Goal: Task Accomplishment & Management: Manage account settings

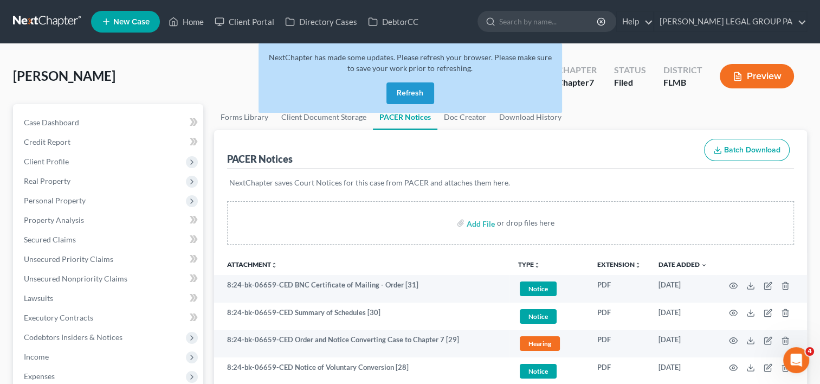
click at [397, 88] on button "Refresh" at bounding box center [410, 93] width 48 height 22
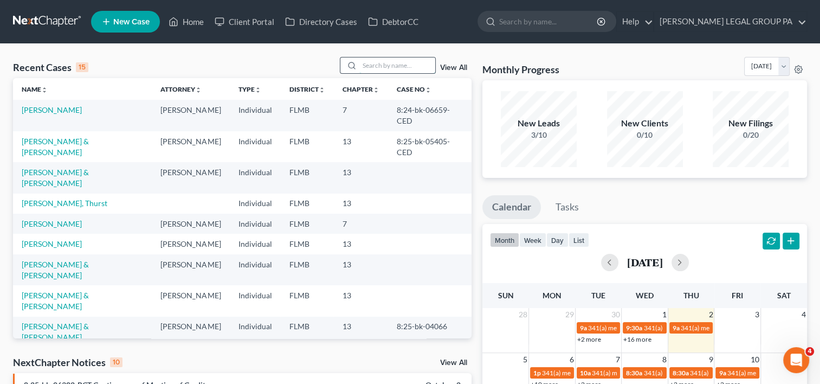
click at [376, 66] on input "search" at bounding box center [397, 65] width 76 height 16
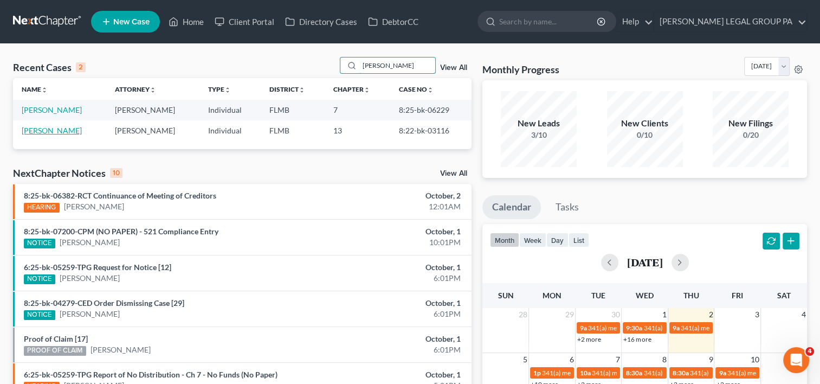
type input "[PERSON_NAME]"
click at [46, 131] on link "Koleski, Stacy" at bounding box center [52, 130] width 60 height 9
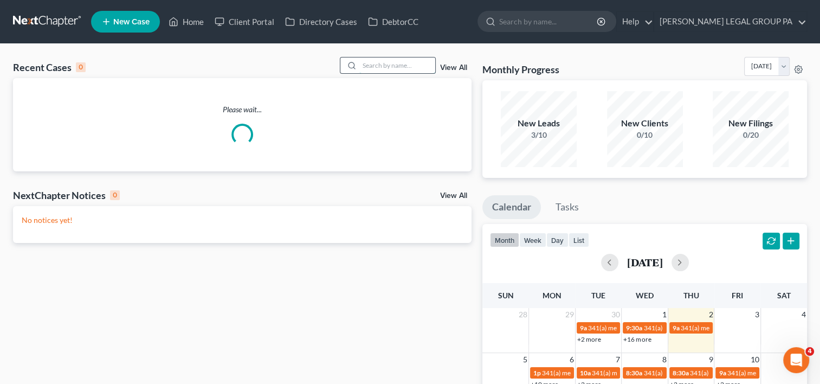
click at [373, 67] on input "search" at bounding box center [397, 65] width 76 height 16
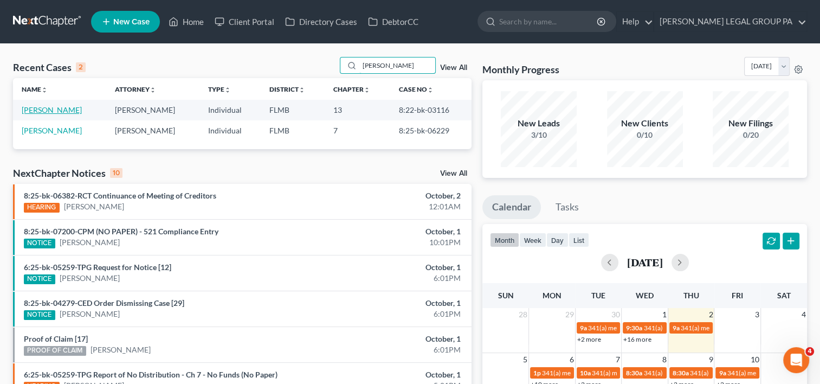
type input "koles"
click at [44, 111] on link "Koleski, Stacy" at bounding box center [52, 109] width 60 height 9
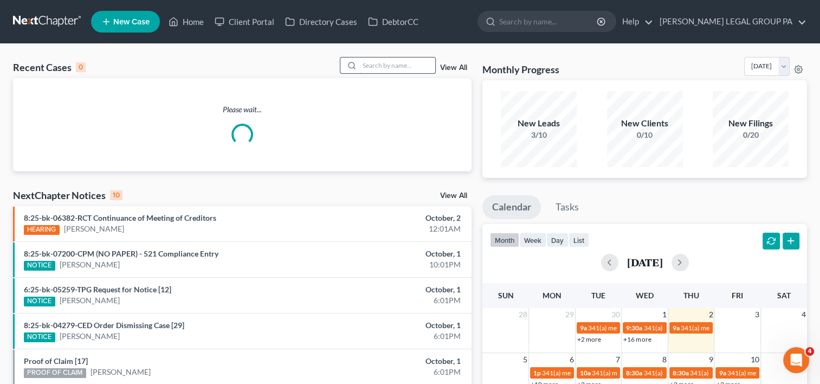
click at [379, 68] on input "search" at bounding box center [397, 65] width 76 height 16
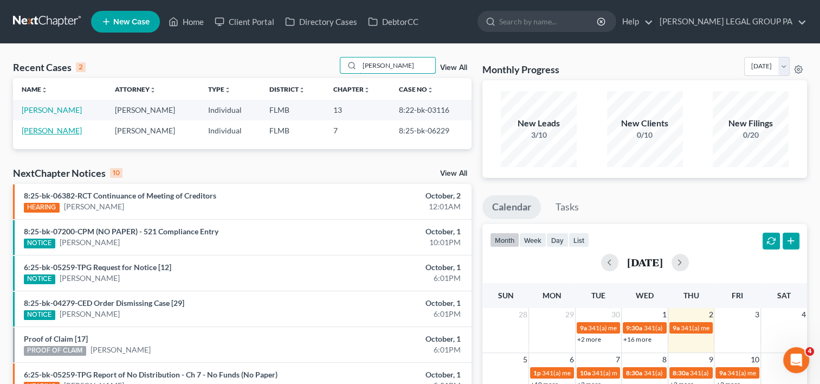
type input "koleski"
click at [51, 129] on link "Koleski, Stacy" at bounding box center [52, 130] width 60 height 9
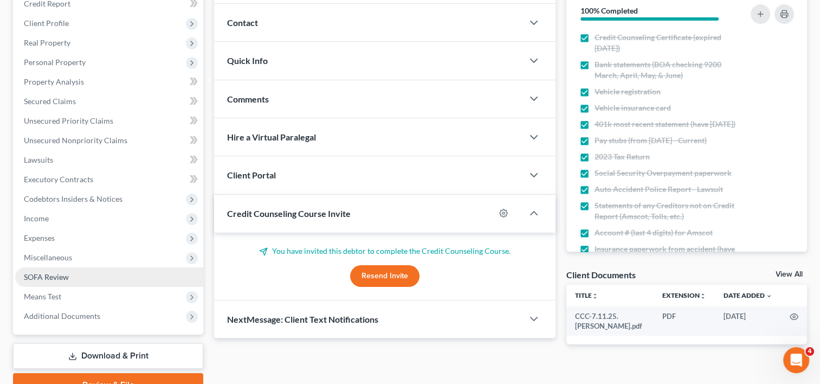
scroll to position [191, 0]
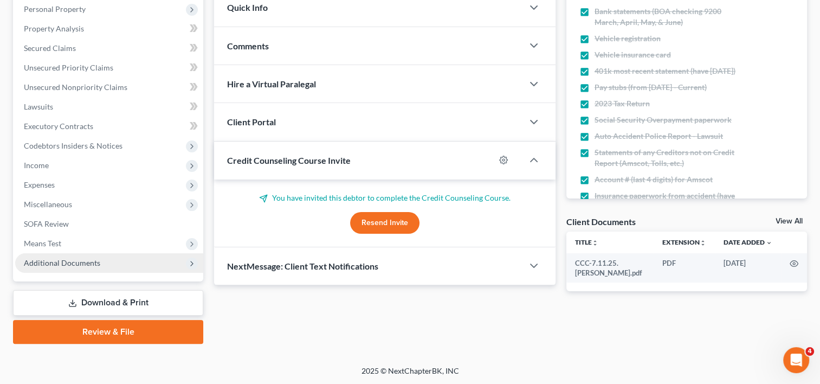
click at [53, 263] on span "Additional Documents" at bounding box center [62, 262] width 76 height 9
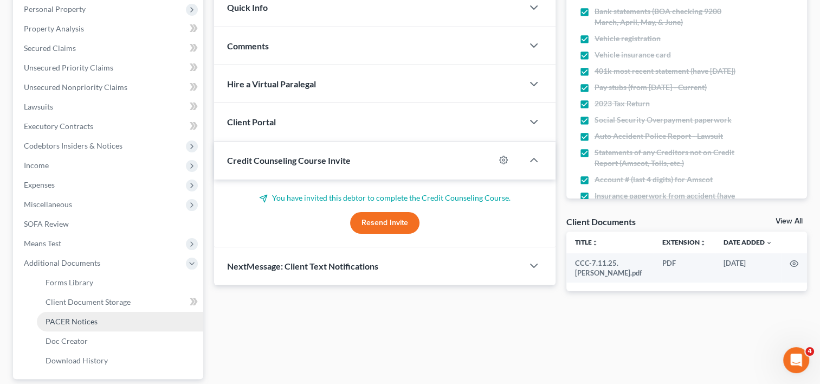
click at [79, 328] on link "PACER Notices" at bounding box center [120, 322] width 166 height 20
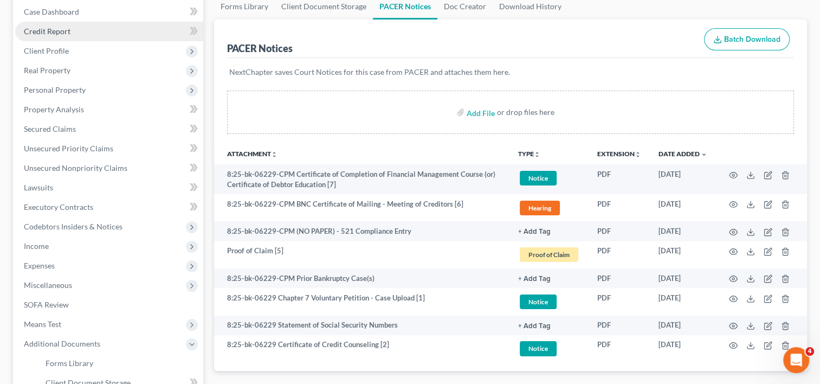
scroll to position [90, 0]
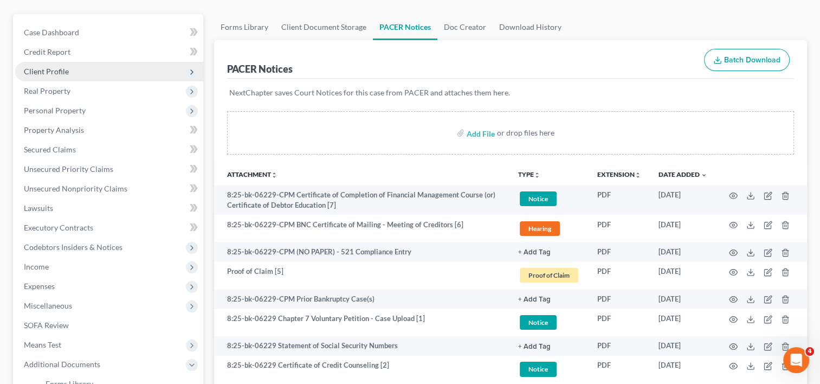
click at [68, 69] on span "Client Profile" at bounding box center [109, 72] width 188 height 20
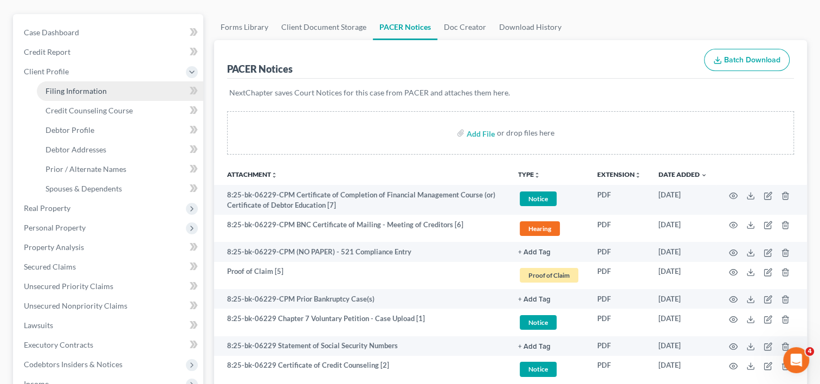
click at [130, 87] on link "Filing Information" at bounding box center [120, 91] width 166 height 20
select select "1"
select select "0"
select select "9"
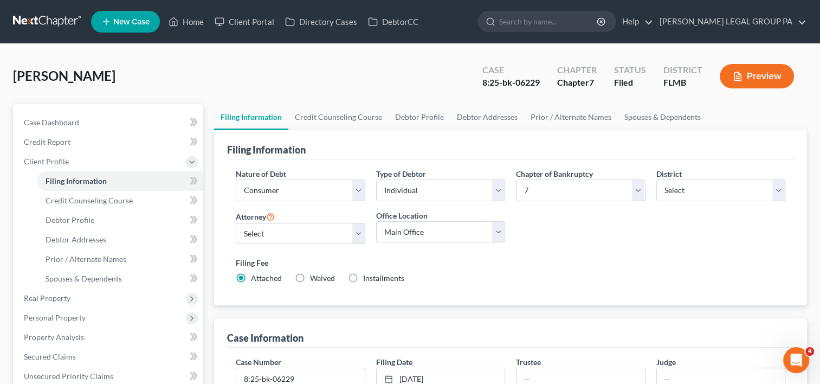
scroll to position [90, 0]
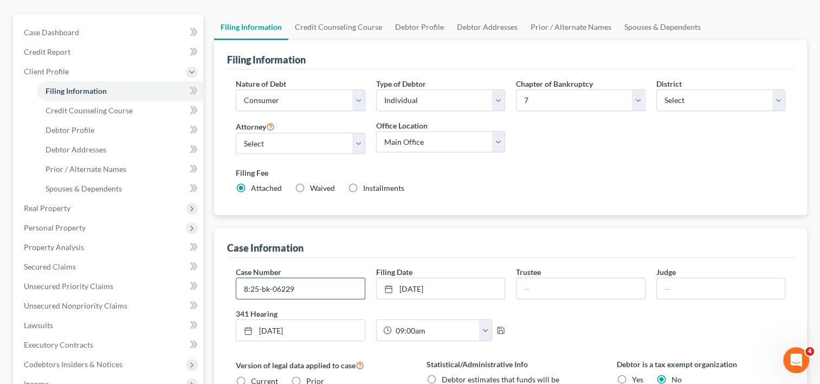
click at [315, 280] on input "8:25-bk-06229" at bounding box center [300, 288] width 128 height 21
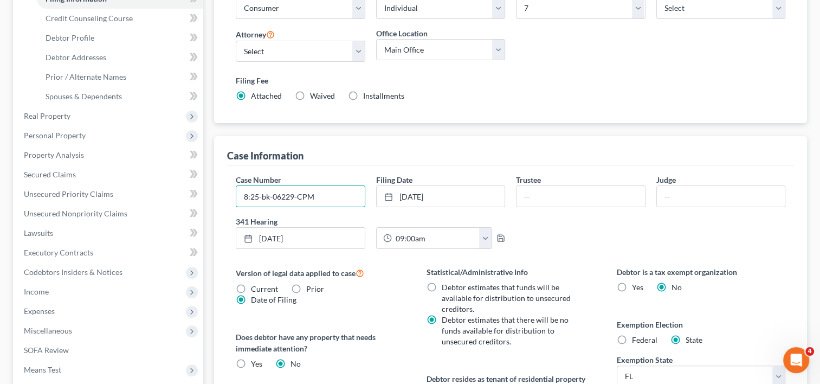
scroll to position [271, 0]
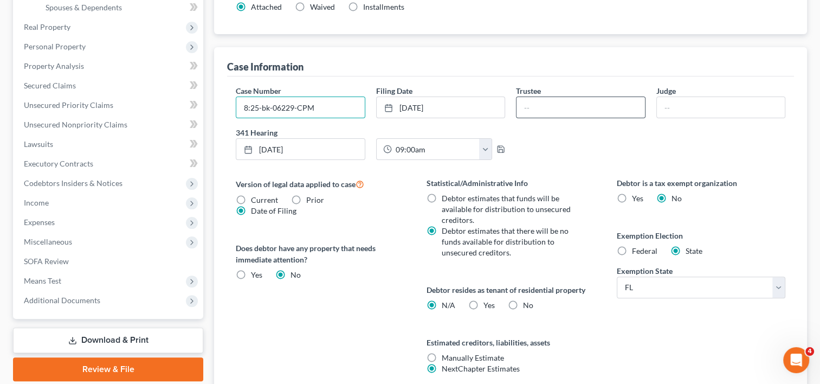
type input "8:25-bk-06229-CPM"
click at [576, 108] on input "text" at bounding box center [580, 107] width 128 height 21
type input "Steven Meininger"
click at [669, 106] on input "text" at bounding box center [721, 107] width 128 height 21
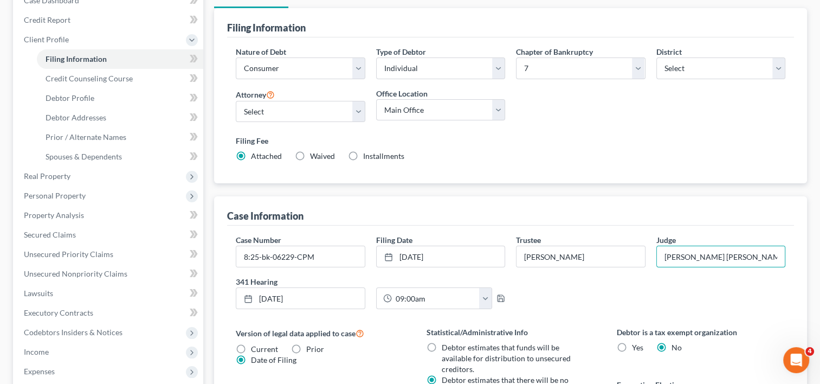
scroll to position [0, 0]
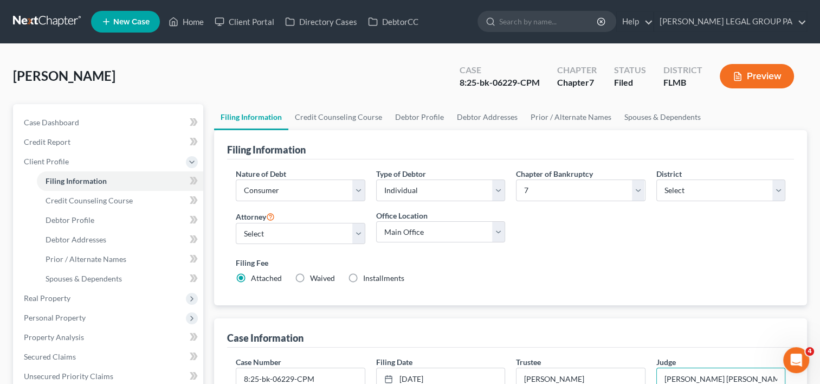
type input "Catherine Peek McEwen"
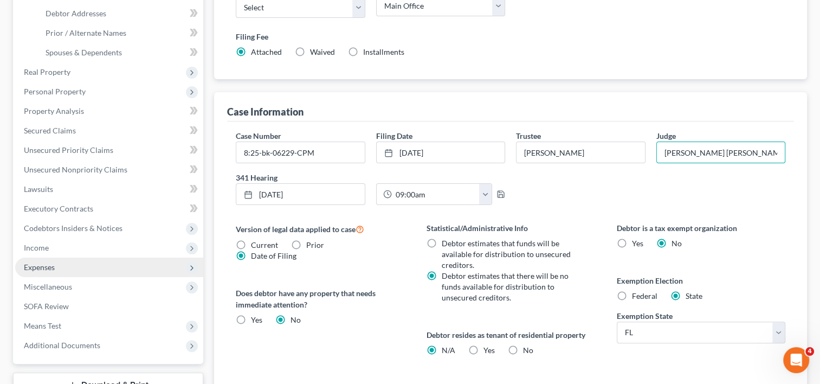
scroll to position [271, 0]
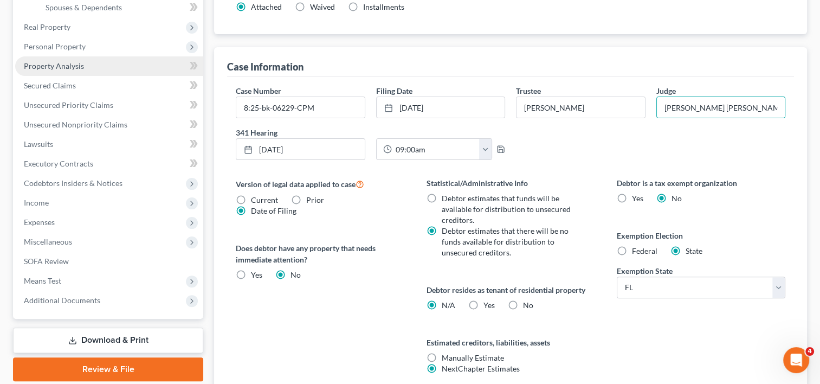
click at [86, 68] on link "Property Analysis" at bounding box center [109, 66] width 188 height 20
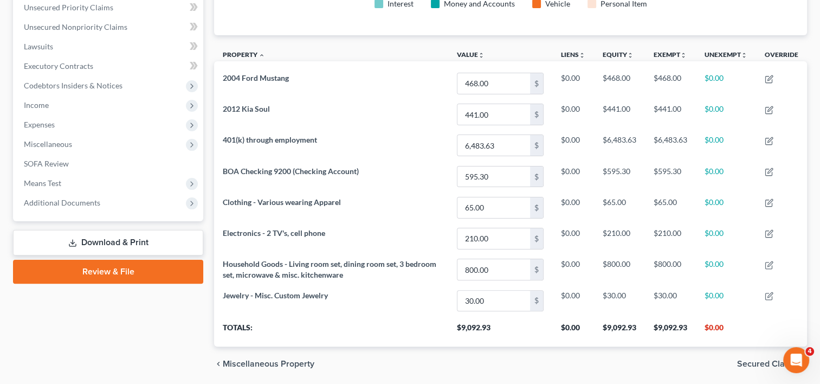
scroll to position [288, 0]
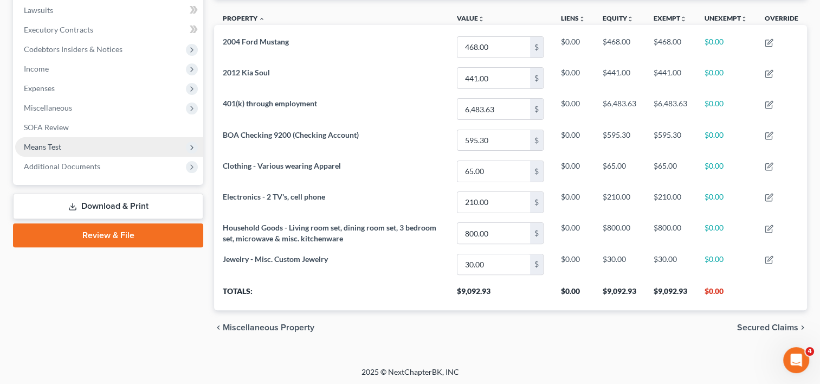
click at [50, 143] on span "Means Test" at bounding box center [42, 146] width 37 height 9
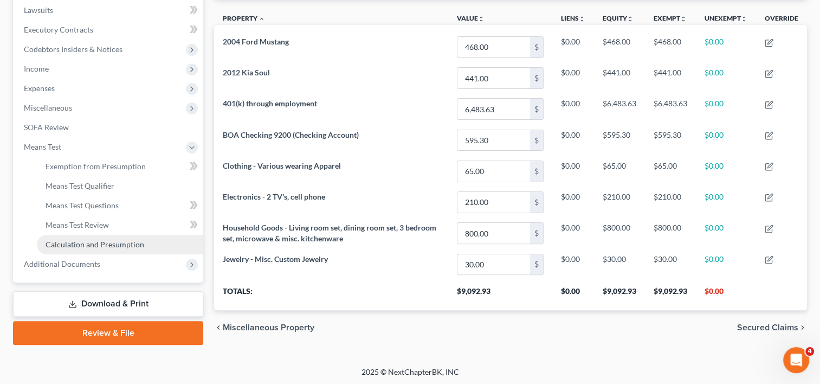
click at [93, 247] on span "Calculation and Presumption" at bounding box center [95, 244] width 99 height 9
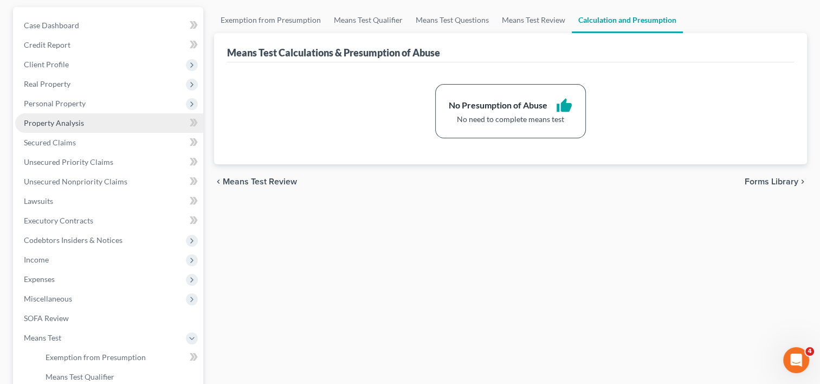
scroll to position [271, 0]
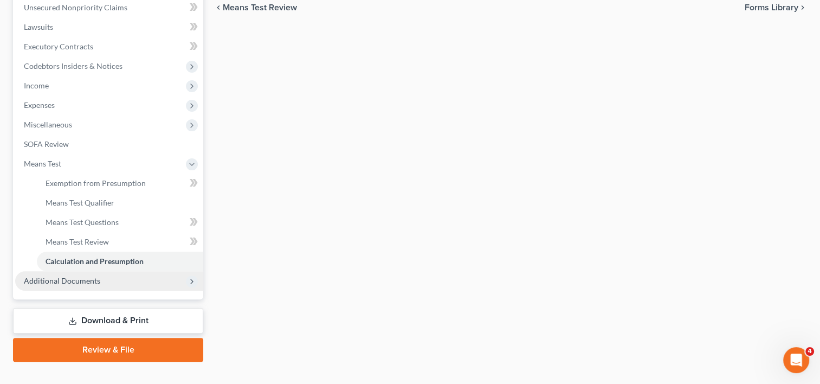
click at [67, 280] on span "Additional Documents" at bounding box center [62, 280] width 76 height 9
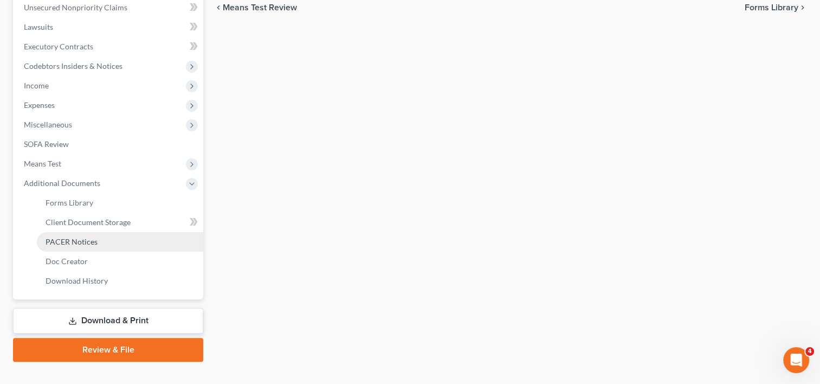
click at [93, 238] on span "PACER Notices" at bounding box center [72, 241] width 52 height 9
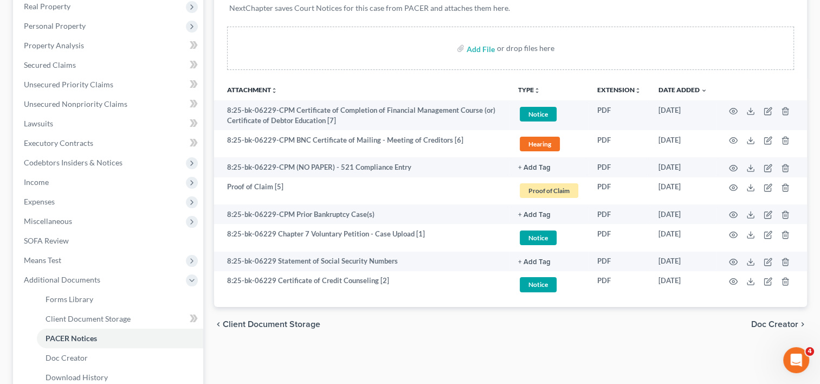
scroll to position [289, 0]
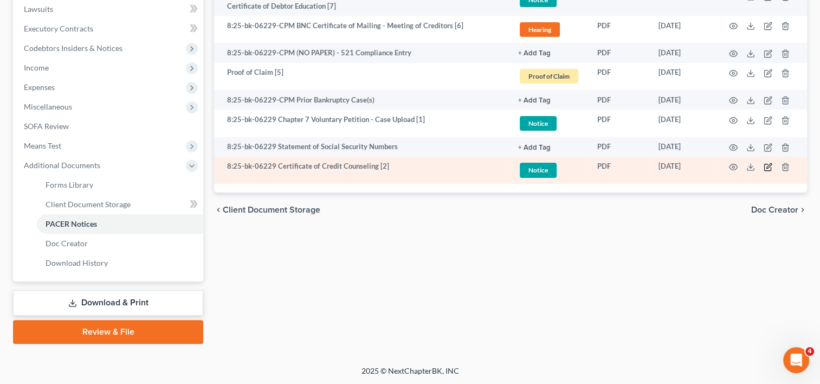
click at [768, 166] on icon "button" at bounding box center [768, 167] width 9 height 9
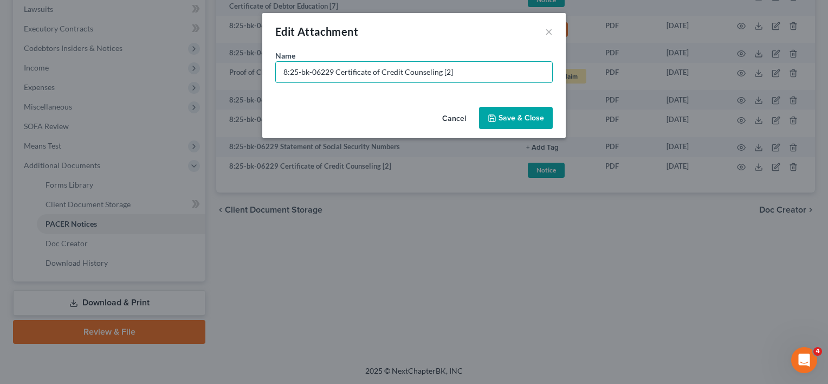
drag, startPoint x: 334, startPoint y: 70, endPoint x: 155, endPoint y: 75, distance: 178.9
click at [155, 75] on div "Edit Attachment × Name * 8:25-bk-06229 Certificate of Credit Counseling [2] Can…" at bounding box center [414, 192] width 828 height 384
type input "Document [02] - Certificate of Credit Counseling"
click at [503, 126] on button "Save & Close" at bounding box center [516, 118] width 74 height 23
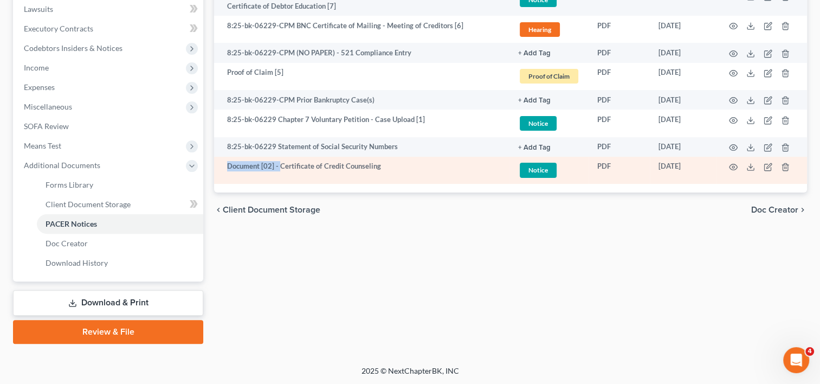
drag, startPoint x: 280, startPoint y: 166, endPoint x: 228, endPoint y: 168, distance: 52.1
click at [228, 168] on td "Document [02] - Certificate of Credit Counseling" at bounding box center [361, 171] width 295 height 28
copy td "Document [02] -"
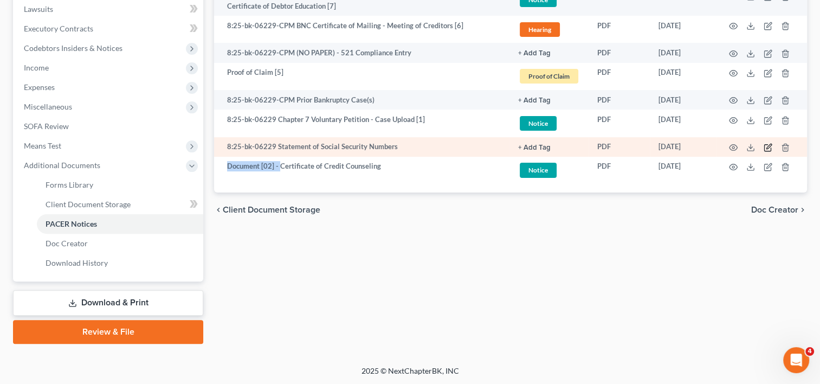
click at [765, 147] on icon "button" at bounding box center [768, 147] width 9 height 9
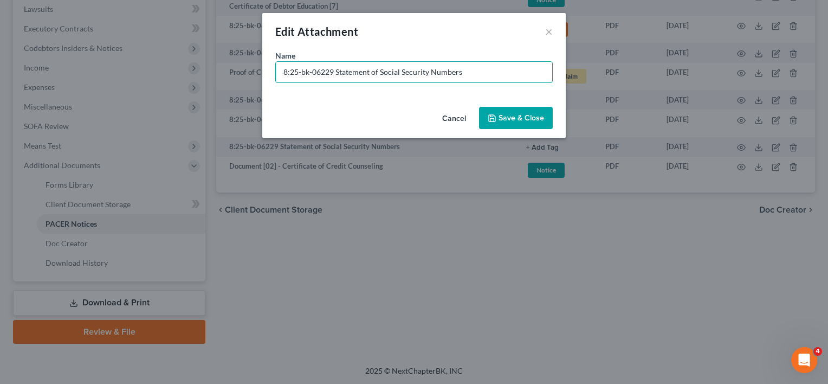
drag, startPoint x: 337, startPoint y: 69, endPoint x: 144, endPoint y: 73, distance: 193.5
click at [144, 73] on div "Edit Attachment × Name * 8:25-bk-06229 Statement of Social Security Numbers Can…" at bounding box center [414, 192] width 828 height 384
paste input "Document [02] -"
click at [327, 74] on input "Document [02] - Statement of Social Security Numbers" at bounding box center [414, 72] width 276 height 21
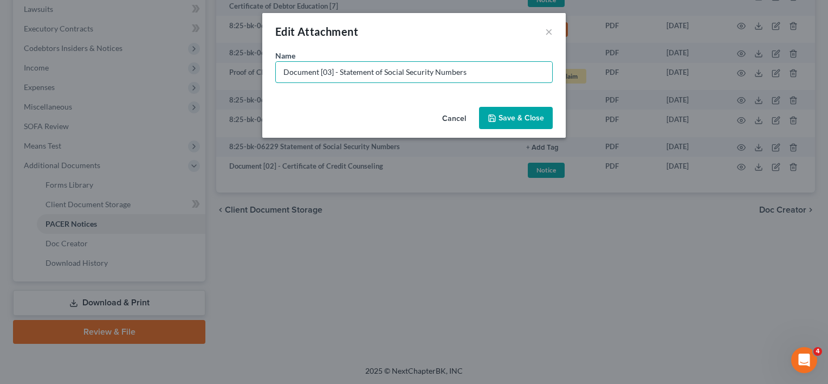
type input "Document [03] - Statement of Social Security Numbers"
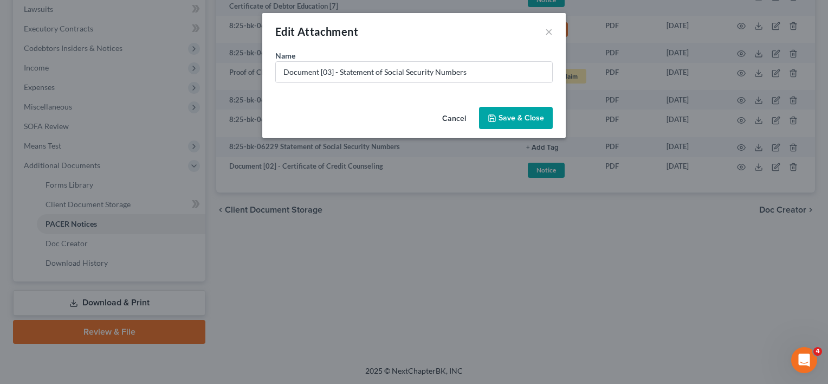
click at [506, 113] on span "Save & Close" at bounding box center [522, 117] width 46 height 9
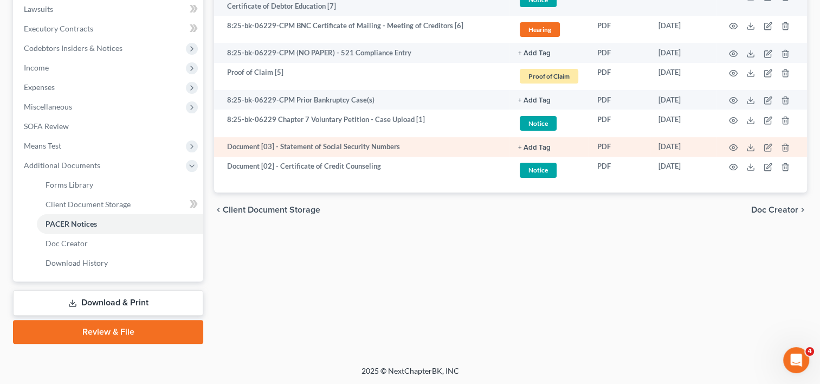
click at [531, 147] on button "+ Add Tag" at bounding box center [534, 147] width 33 height 7
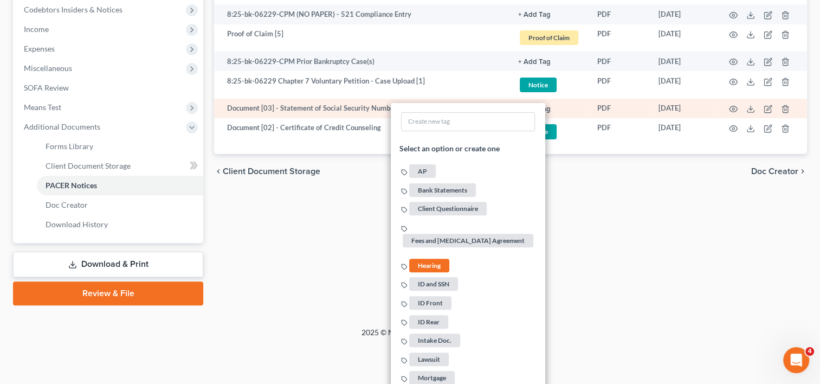
scroll to position [456, 0]
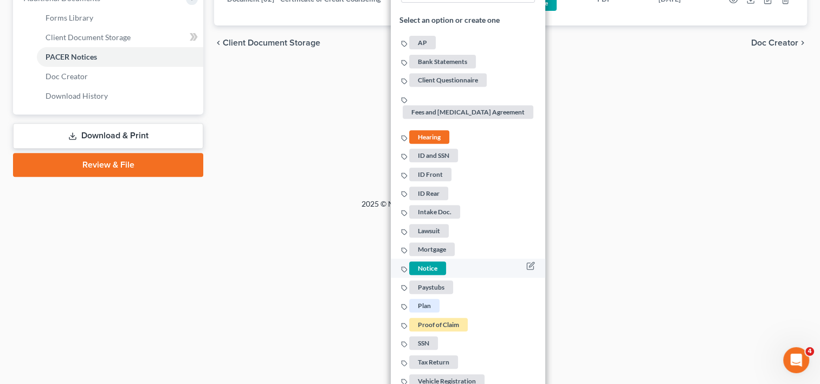
click at [422, 261] on span "Notice" at bounding box center [427, 268] width 37 height 14
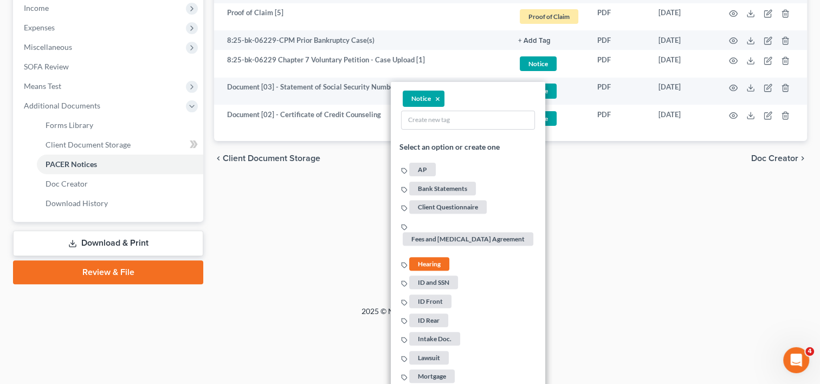
scroll to position [275, 0]
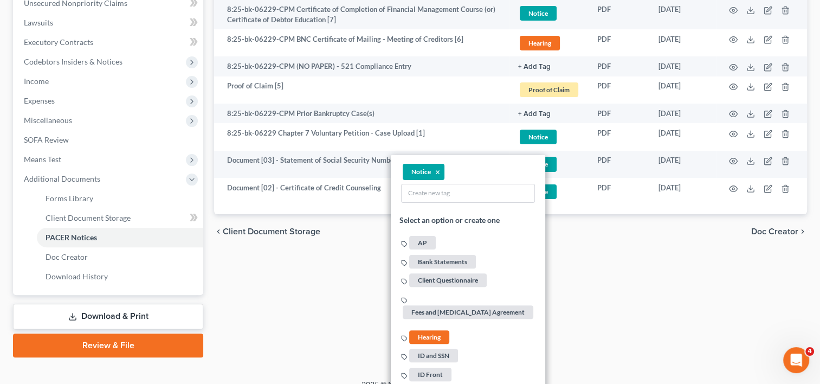
click at [631, 272] on div "Forms Library Client Document Storage PACER Notices Doc Creator Download Histor…" at bounding box center [511, 93] width 604 height 528
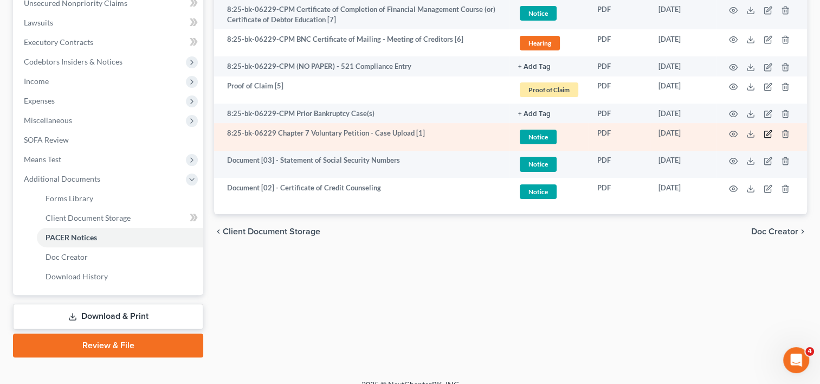
click at [768, 135] on icon "button" at bounding box center [768, 134] width 9 height 9
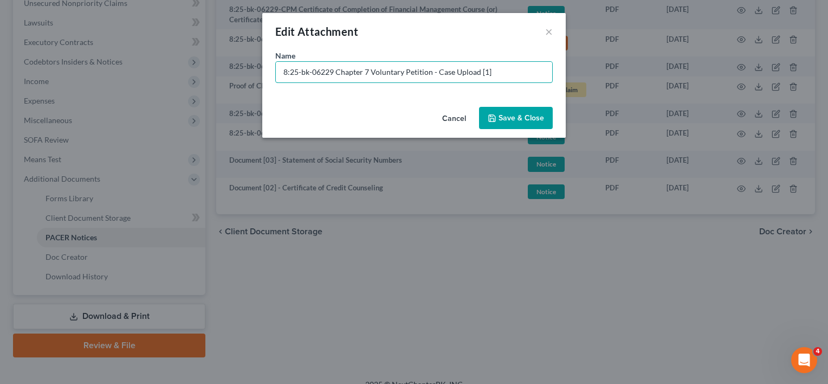
drag, startPoint x: 335, startPoint y: 72, endPoint x: 180, endPoint y: 72, distance: 155.0
click at [180, 72] on div "Edit Attachment × Name * 8:25-bk-06229 Chapter 7 Voluntary Petition - Case Uplo…" at bounding box center [414, 192] width 828 height 384
paste input "Document [02] -"
click at [327, 72] on input "Document [02] - Chapter 7 Voluntary Petition - Case Upload [1]" at bounding box center [414, 72] width 276 height 21
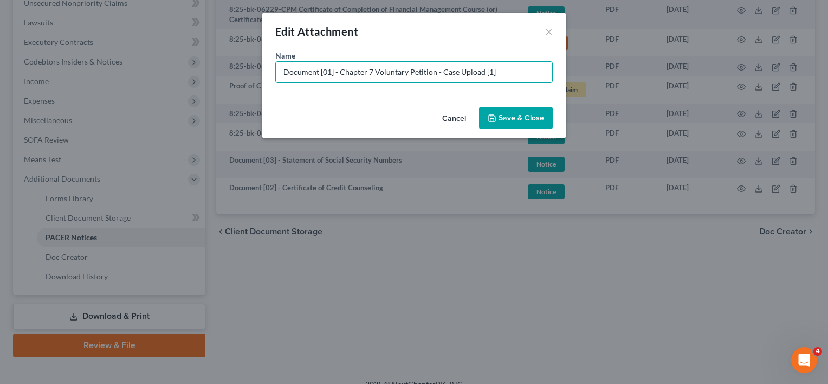
drag, startPoint x: 434, startPoint y: 72, endPoint x: 571, endPoint y: 63, distance: 137.4
click at [570, 63] on div "Edit Attachment × Name * Document [01] - Chapter 7 Voluntary Petition - Case Up…" at bounding box center [414, 192] width 828 height 384
type input "Document [01] - Chapter 7 Voluntary Petition"
click at [529, 113] on button "Save & Close" at bounding box center [516, 118] width 74 height 23
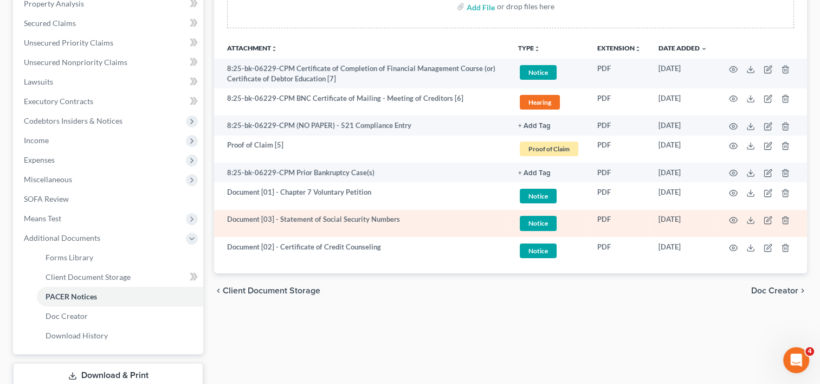
scroll to position [185, 0]
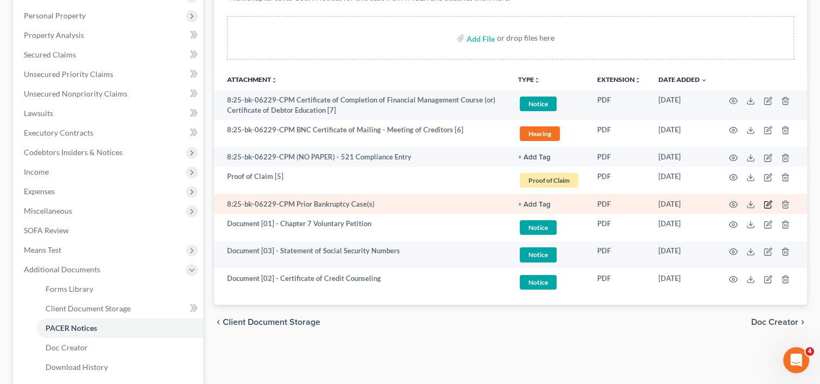
click at [771, 202] on icon "button" at bounding box center [768, 203] width 5 height 5
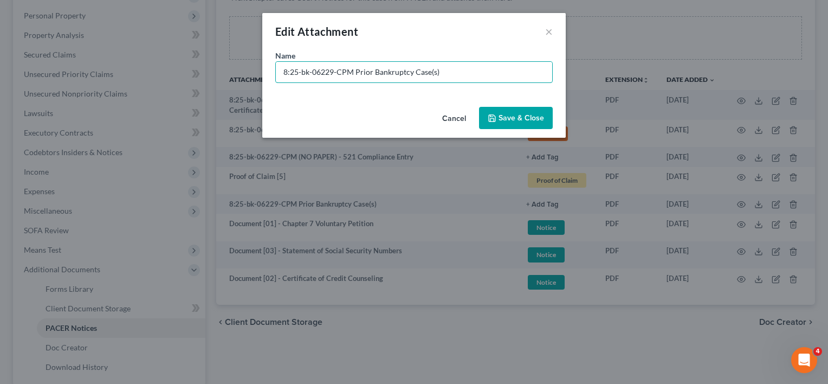
drag, startPoint x: 356, startPoint y: 72, endPoint x: 189, endPoint y: 93, distance: 167.8
click at [172, 91] on div "Edit Attachment × Name * 8:25-bk-06229-CPM Prior Bankruptcy Case(s) Cancel Save…" at bounding box center [414, 192] width 828 height 384
paste input "Document [02] -"
click at [328, 72] on input "Document [02] - Prior Bankruptcy Case(s)" at bounding box center [414, 72] width 276 height 21
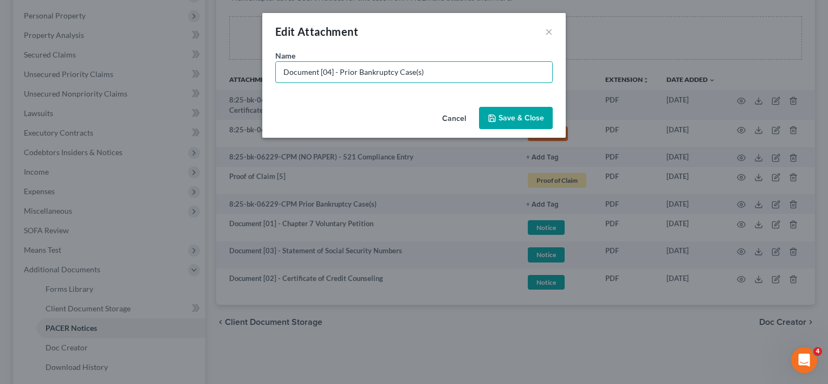
type input "Document [04] - Prior Bankruptcy Case(s)"
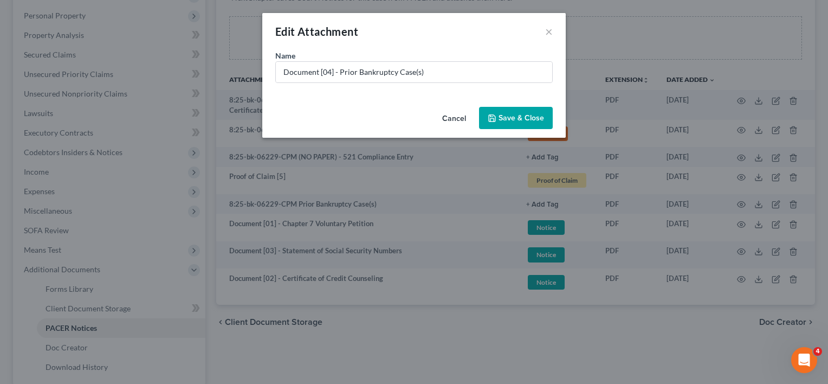
click at [526, 118] on span "Save & Close" at bounding box center [522, 117] width 46 height 9
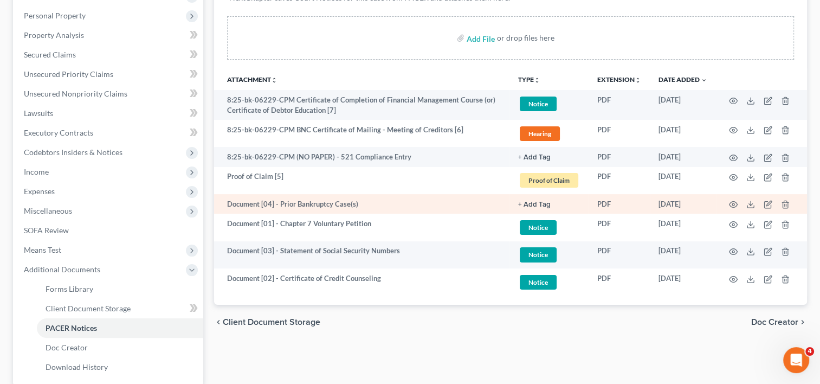
click at [538, 201] on button "+ Add Tag" at bounding box center [534, 204] width 33 height 7
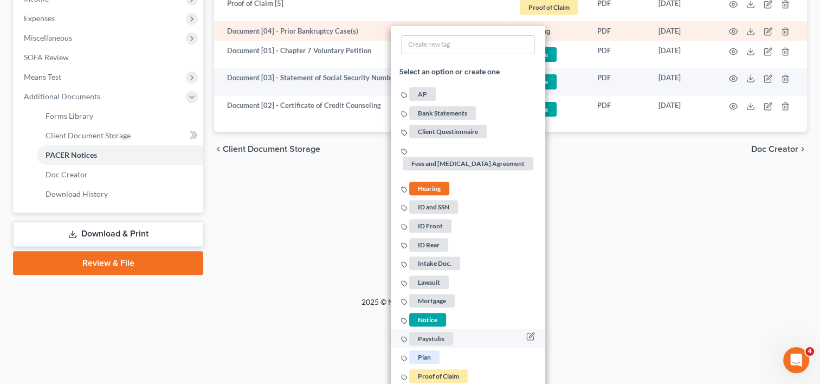
scroll to position [409, 0]
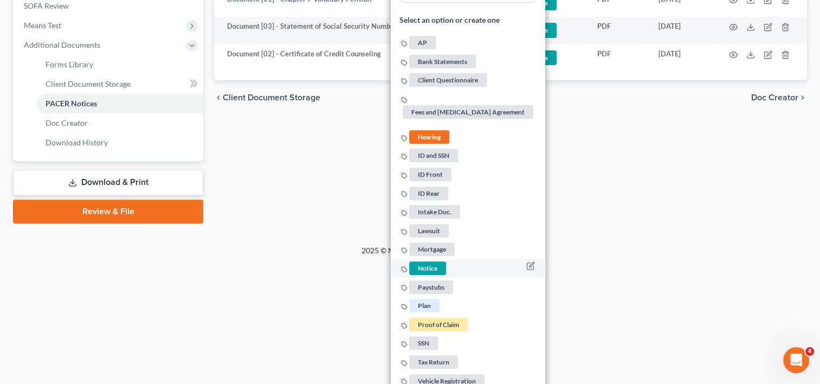
click at [428, 261] on span "Notice" at bounding box center [427, 268] width 37 height 14
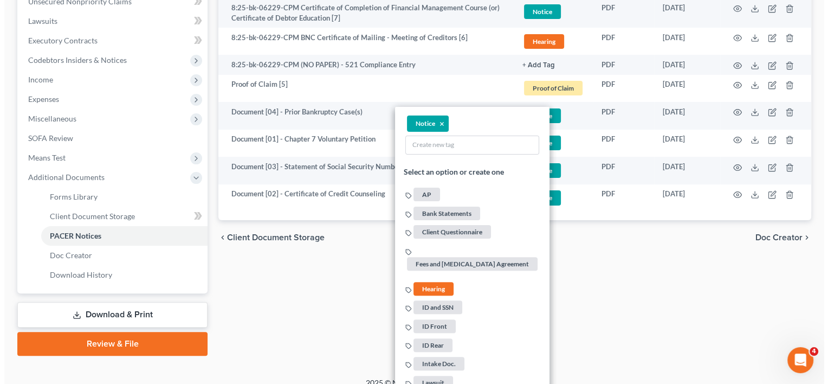
scroll to position [228, 0]
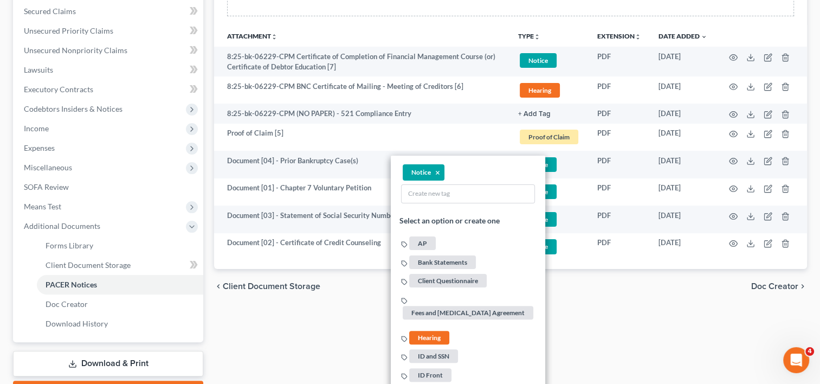
click at [677, 315] on div "Forms Library Client Document Storage PACER Notices Doc Creator Download Histor…" at bounding box center [511, 140] width 604 height 528
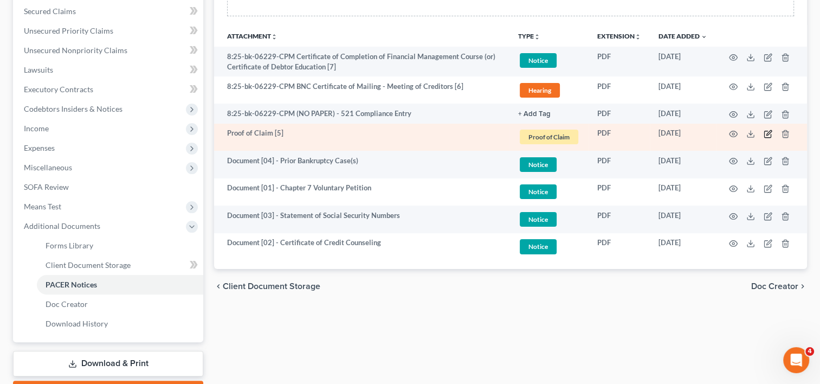
click at [771, 135] on icon "button" at bounding box center [767, 134] width 7 height 7
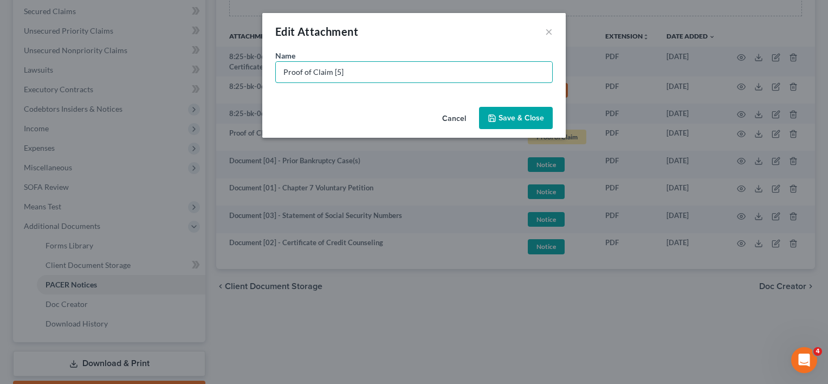
drag, startPoint x: 373, startPoint y: 76, endPoint x: 175, endPoint y: 76, distance: 197.8
click at [175, 76] on div "Edit Attachment × Name * Proof of Claim [5] Cancel Save & Close" at bounding box center [414, 192] width 828 height 384
paste input "evious Ch. 13 dismissed for failure to make payments. She is owner of both vehi…"
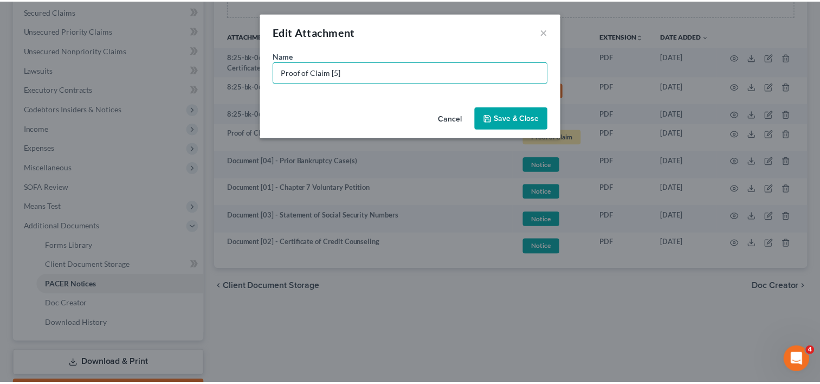
scroll to position [0, 0]
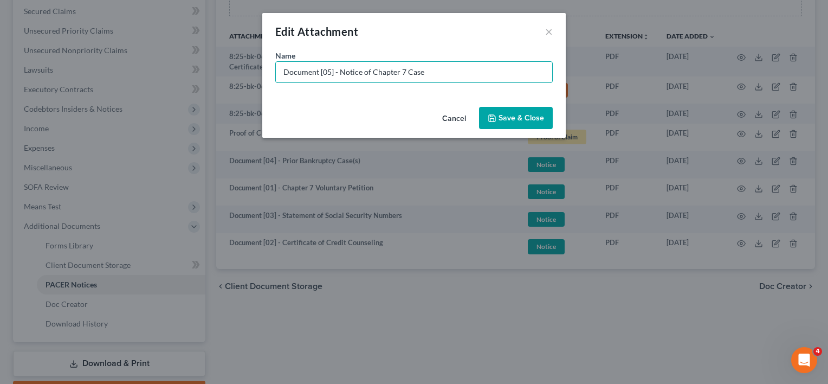
drag, startPoint x: 341, startPoint y: 74, endPoint x: 164, endPoint y: 81, distance: 177.9
click at [164, 81] on div "Edit Attachment × Name * Document [05] - Notice of Chapter 7 Case Cancel Save &…" at bounding box center [414, 192] width 828 height 384
type input "Document [05] - Notice of Chapter 7 Case"
click at [516, 117] on span "Save & Close" at bounding box center [522, 117] width 46 height 9
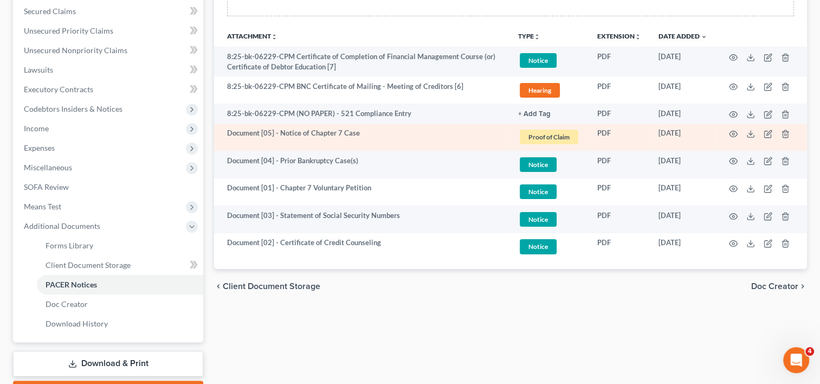
click at [541, 131] on span "Proof of Claim" at bounding box center [549, 137] width 59 height 15
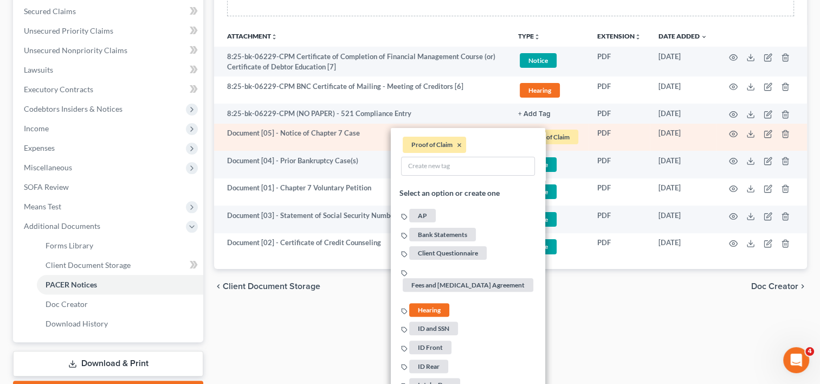
click at [456, 143] on li "Proof of Claim ×" at bounding box center [434, 145] width 63 height 16
click at [417, 303] on span "Hearing" at bounding box center [429, 310] width 40 height 14
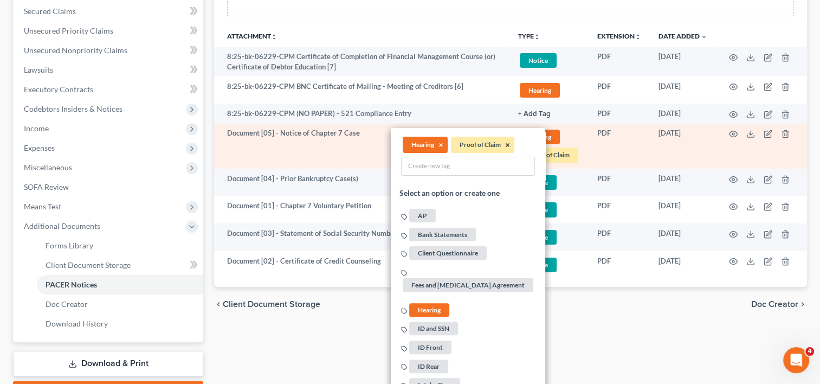
click at [505, 150] on button "×" at bounding box center [507, 145] width 5 height 10
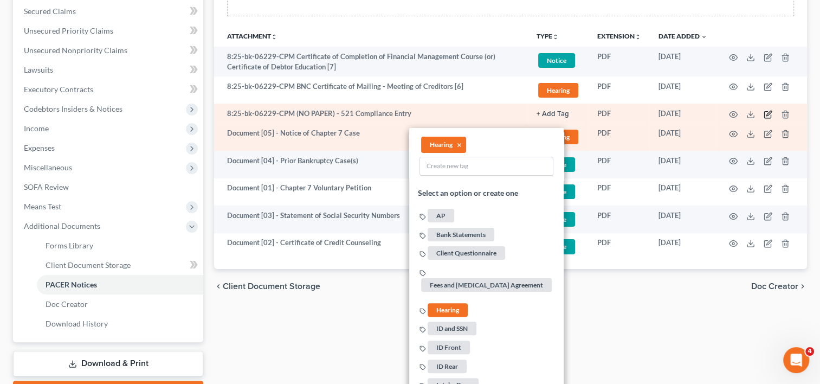
click at [767, 111] on icon "button" at bounding box center [768, 114] width 9 height 9
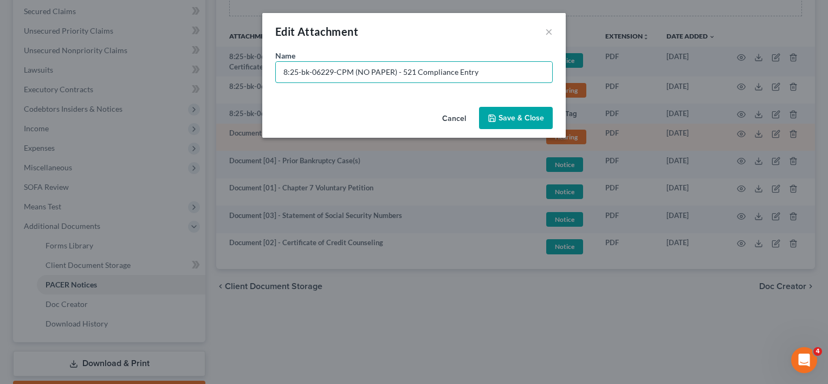
drag, startPoint x: 395, startPoint y: 72, endPoint x: 95, endPoint y: 82, distance: 299.3
click at [96, 82] on div "Edit Attachment × Name * 8:25-bk-06229-CPM (NO PAPER) - 521 Compliance Entry Ca…" at bounding box center [414, 192] width 828 height 384
type input "No Paper [01] - 521 Compliance Entry"
click at [526, 104] on div "Cancel Save & Close" at bounding box center [413, 120] width 303 height 36
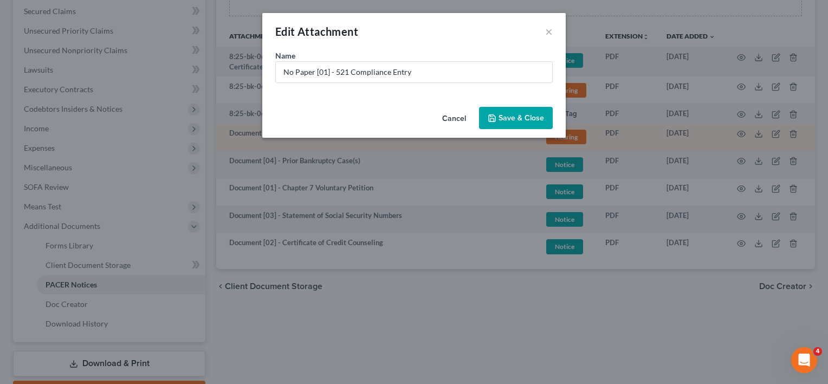
click at [525, 108] on button "Save & Close" at bounding box center [516, 118] width 74 height 23
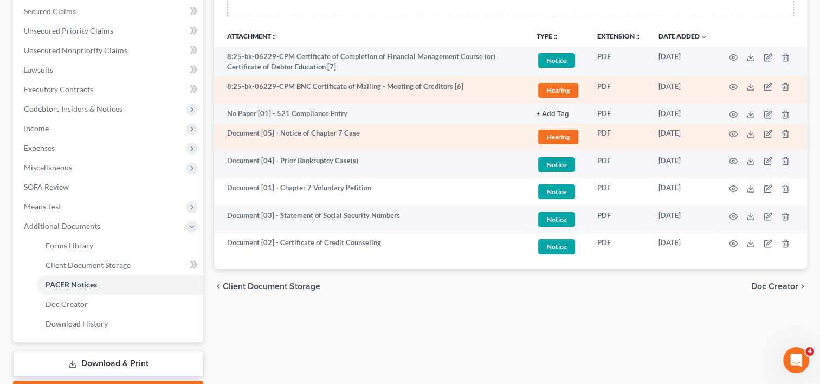
click at [573, 87] on span "Hearing" at bounding box center [558, 90] width 40 height 15
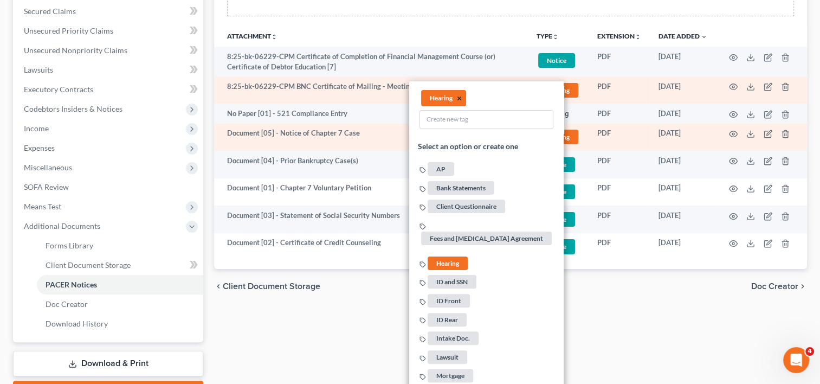
click at [458, 95] on button "×" at bounding box center [459, 98] width 5 height 10
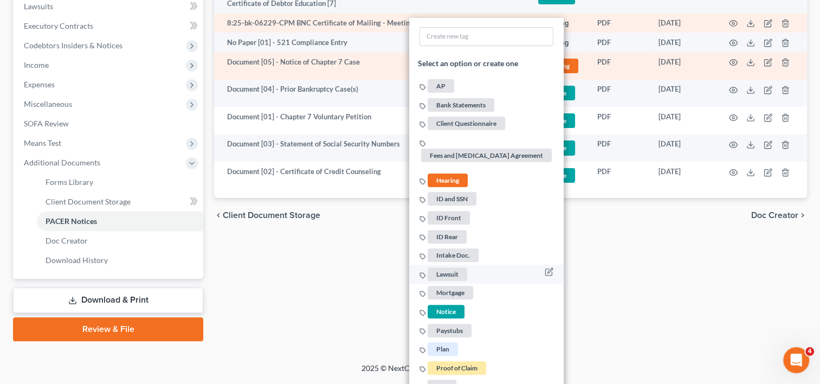
scroll to position [334, 0]
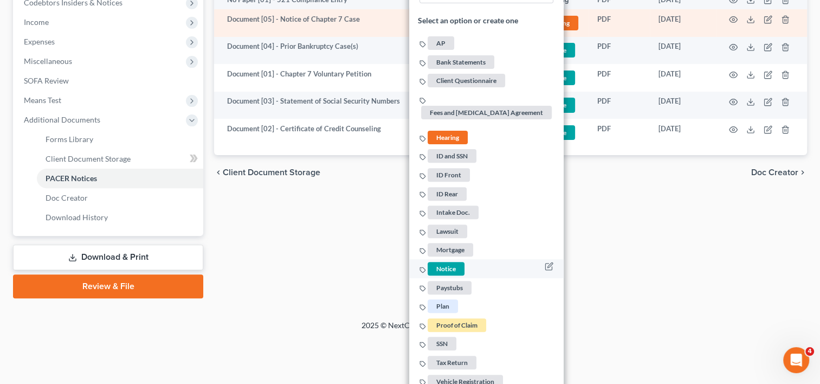
click at [440, 262] on span "Notice" at bounding box center [446, 269] width 37 height 14
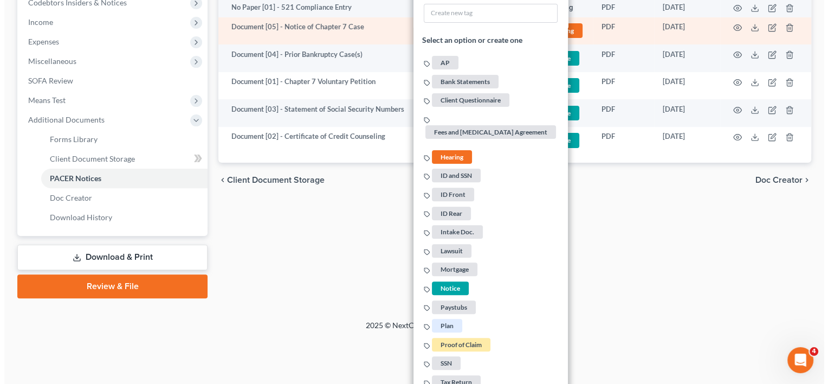
scroll to position [154, 0]
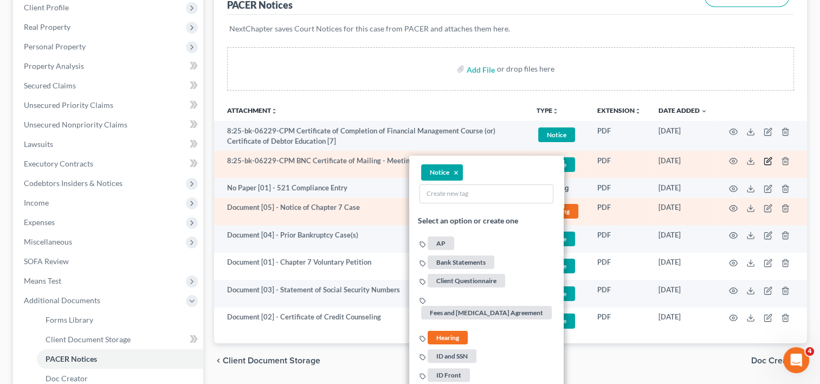
click at [767, 159] on icon "button" at bounding box center [768, 161] width 9 height 9
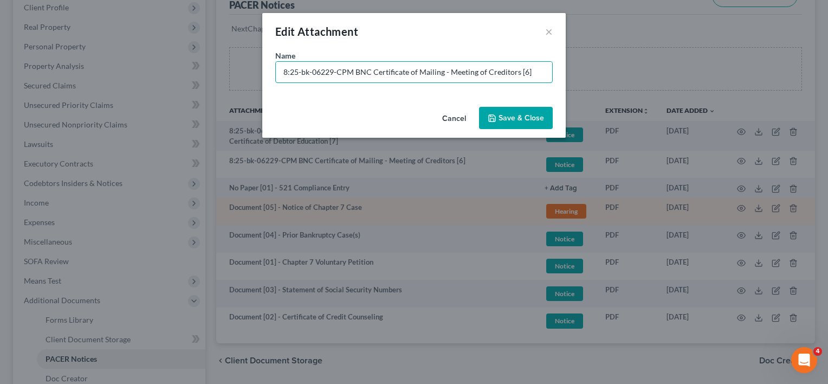
drag, startPoint x: 351, startPoint y: 72, endPoint x: 17, endPoint y: 47, distance: 334.8
click at [0, 48] on html "Home New Case Client Portal Directory Cases DebtorCC WELLER LEGAL GROUP PA kcas…" at bounding box center [414, 183] width 828 height 674
paste input "Document [05] -"
click at [324, 69] on input "Document [05] - BNC Certificate of Mailing - Meeting of Creditors [6]" at bounding box center [414, 72] width 276 height 21
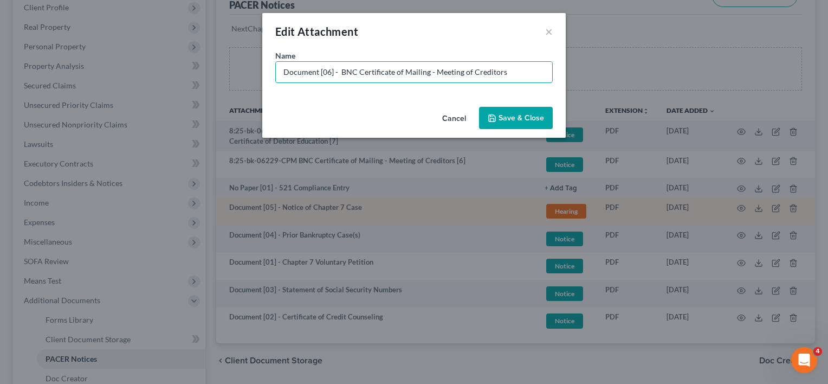
drag, startPoint x: 338, startPoint y: 72, endPoint x: 661, endPoint y: 86, distance: 322.8
click at [661, 86] on div "Edit Attachment × Name * Document [06] - BNC Certificate of Mailing - Meeting o…" at bounding box center [414, 192] width 828 height 384
type input "Document [06] - COS for Doc. 5"
click at [519, 115] on span "Save & Close" at bounding box center [522, 117] width 46 height 9
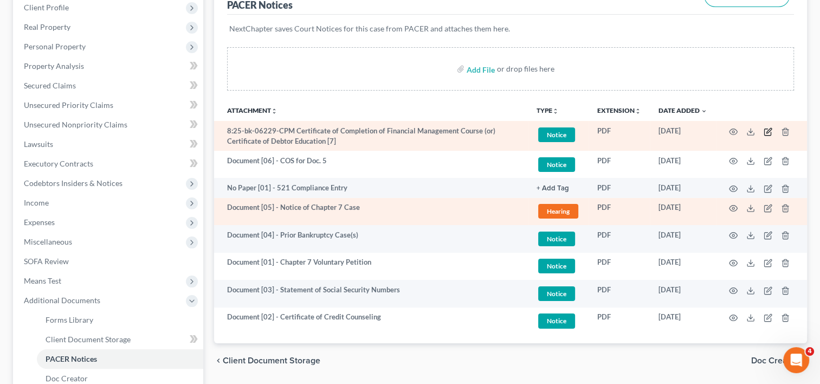
click at [767, 132] on icon "button" at bounding box center [768, 130] width 5 height 5
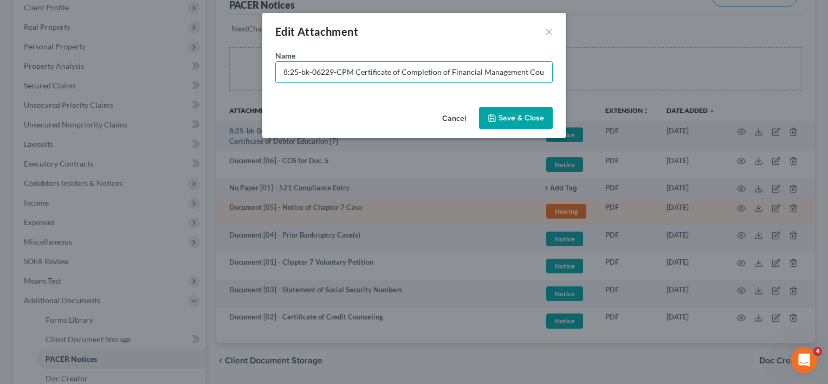
drag, startPoint x: 354, startPoint y: 68, endPoint x: 227, endPoint y: 76, distance: 127.0
click at [227, 76] on div "Edit Attachment × Name * 8:25-bk-06229-CPM Certificate of Completion of Financi…" at bounding box center [414, 192] width 828 height 384
paste input "Document [05] -"
click at [325, 72] on input "Document [05] - Certificate of Completion of Financial Management Course (or) C…" at bounding box center [414, 72] width 276 height 21
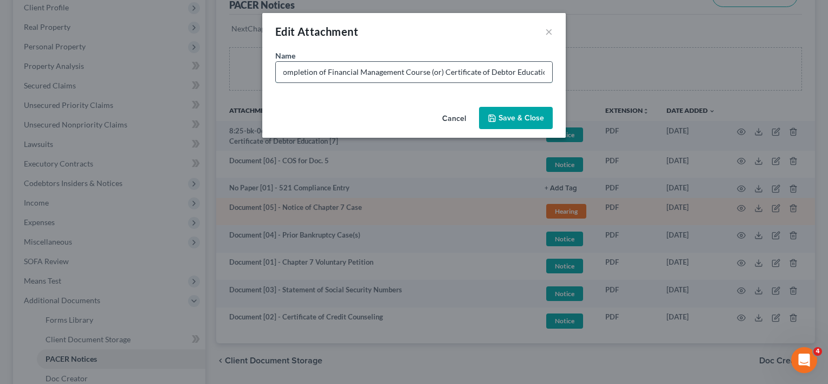
scroll to position [0, 107]
type input "Document [07] - Certificate of Completion of Financial Management Course (or) C…"
click at [538, 119] on span "Save & Close" at bounding box center [522, 117] width 46 height 9
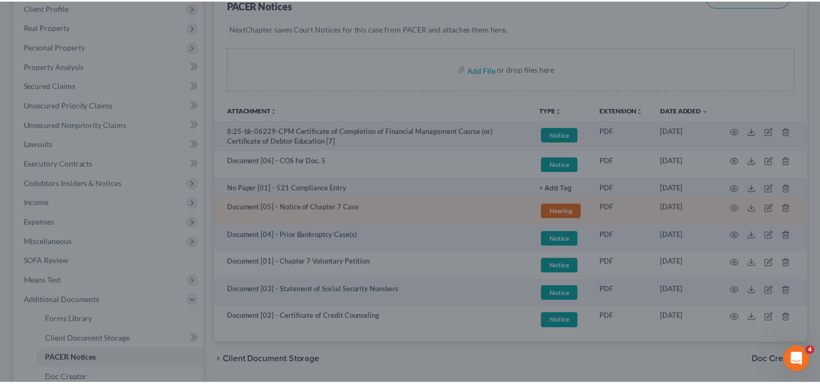
scroll to position [0, 0]
